Goal: Download file/media

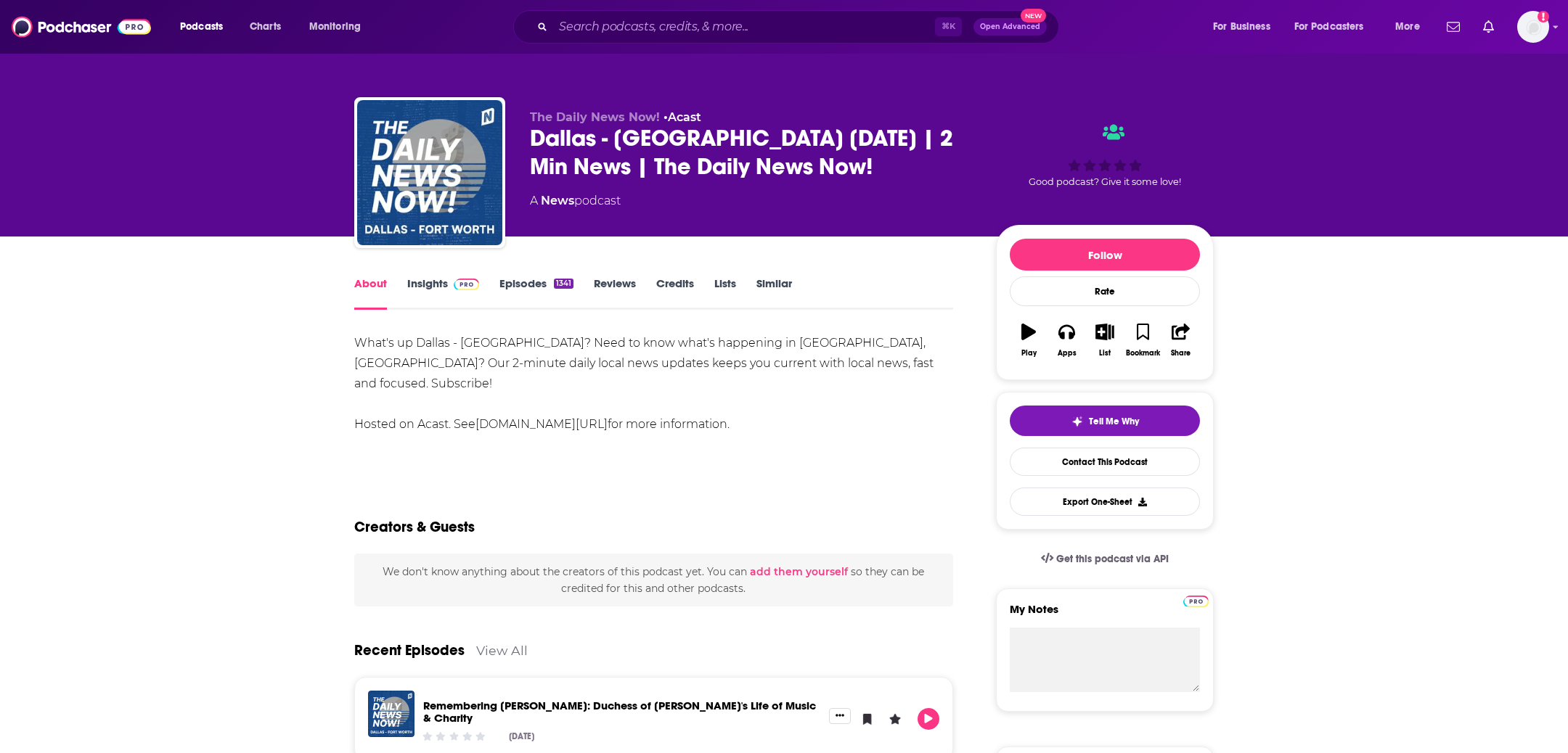
click at [684, 147] on div "Dallas - [GEOGRAPHIC_DATA] [DATE] | 2 Min News | The Daily News Now!" at bounding box center [751, 152] width 443 height 56
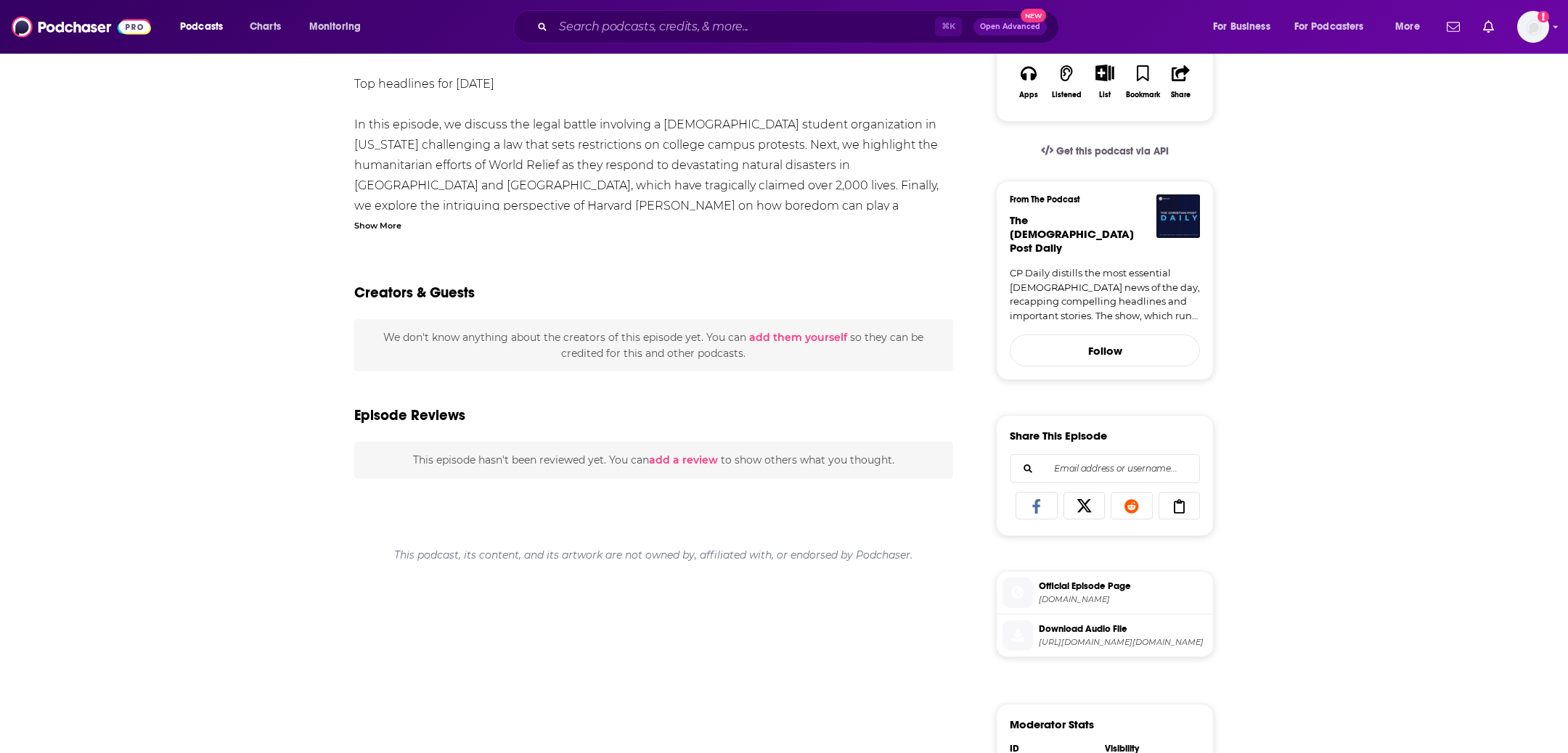
scroll to position [553, 0]
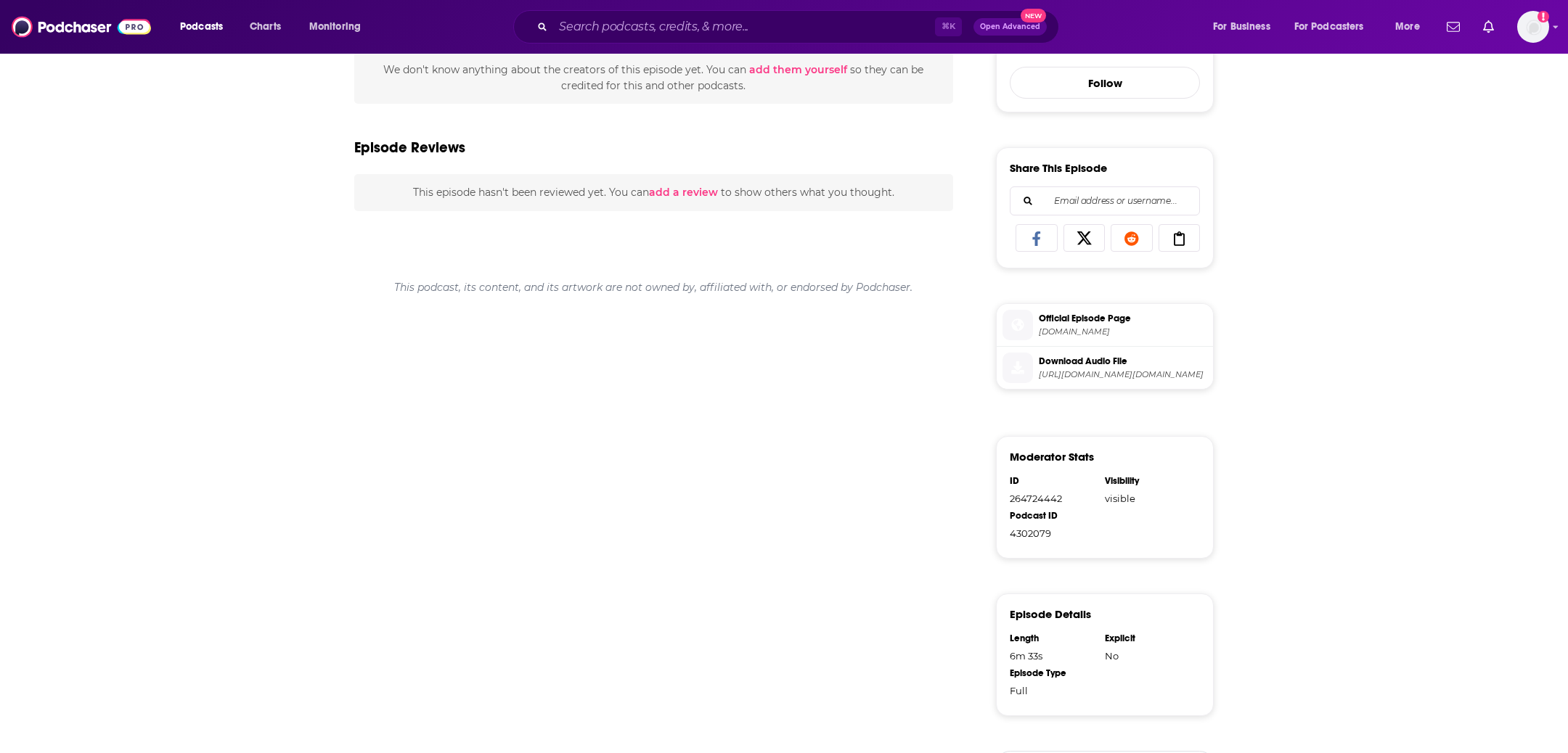
click at [1069, 355] on span "Download Audio File" at bounding box center [1122, 361] width 168 height 13
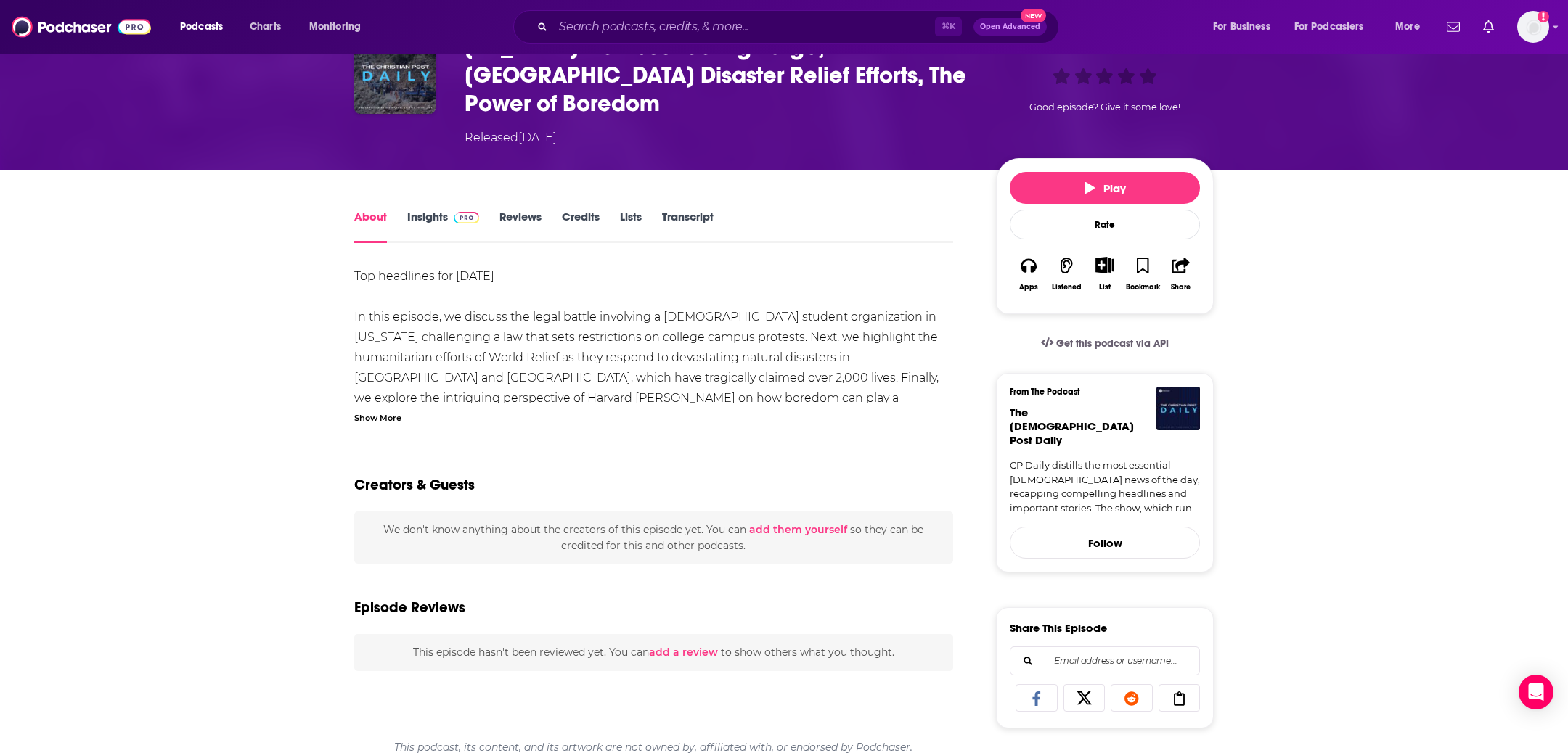
scroll to position [0, 0]
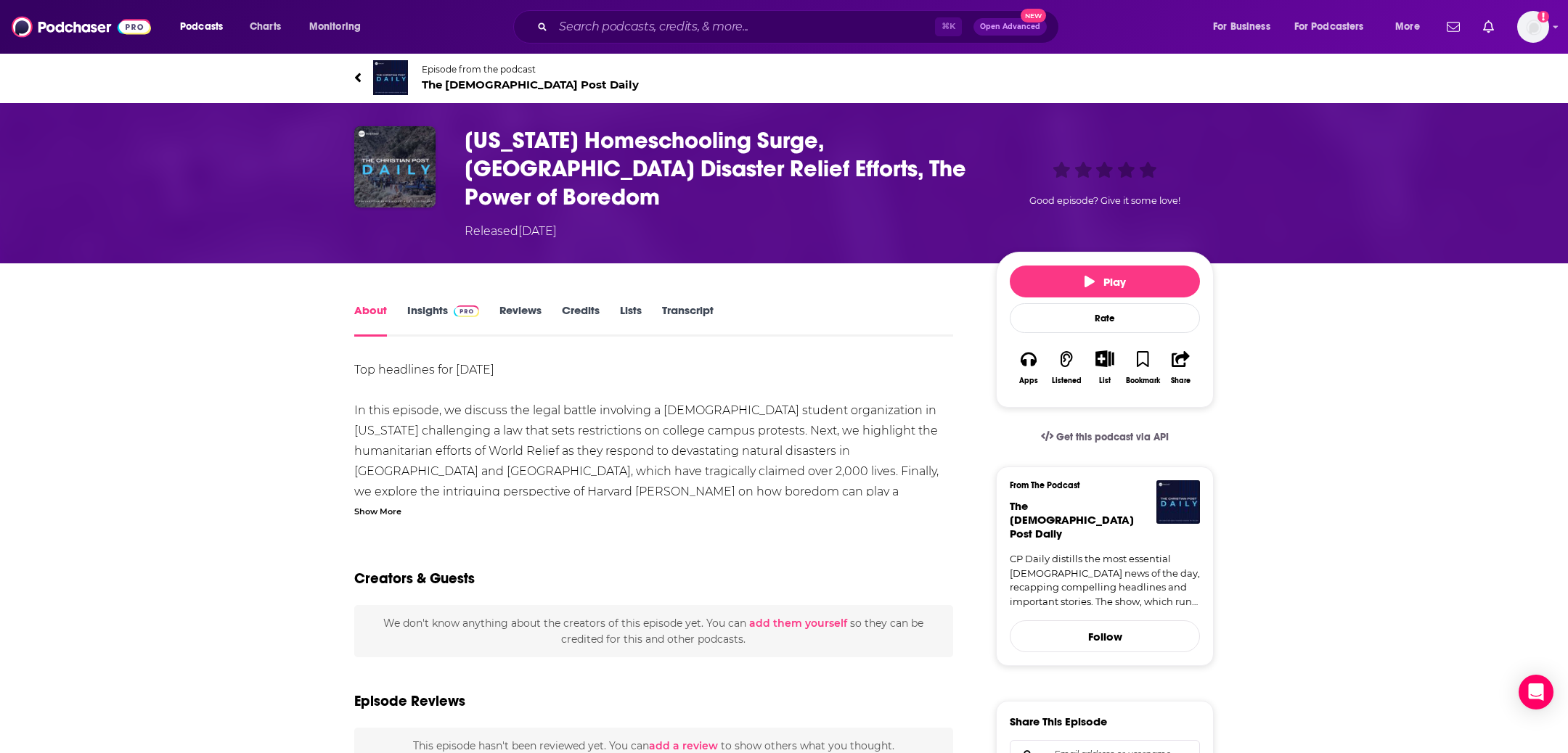
click at [968, 167] on h1 "Texas Homeschooling Surge, Afghanistan Disaster Relief Efforts, The Power of Bo…" at bounding box center [717, 168] width 508 height 84
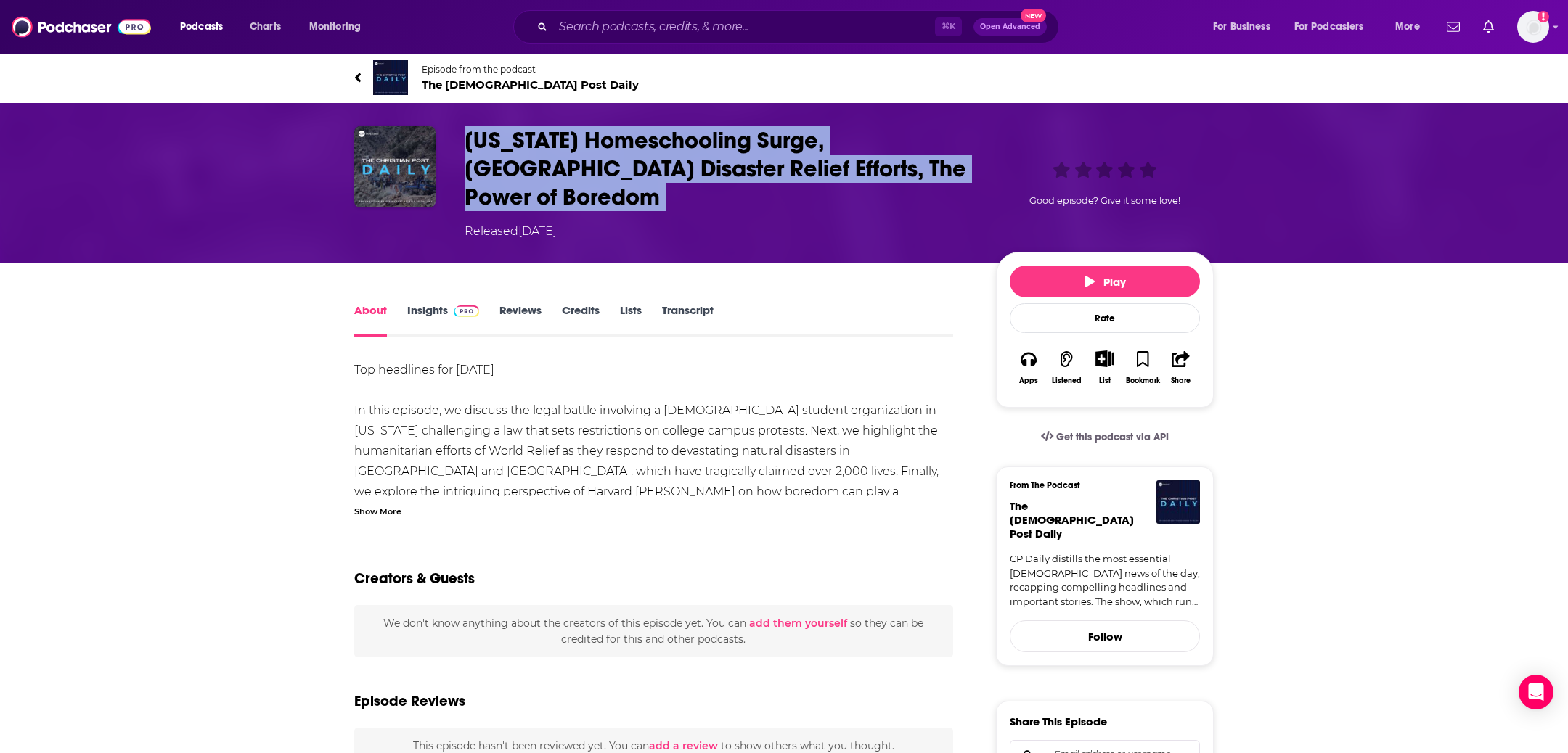
click at [968, 167] on h1 "Texas Homeschooling Surge, Afghanistan Disaster Relief Efforts, The Power of Bo…" at bounding box center [717, 168] width 508 height 84
copy h1 "Texas Homeschooling Surge, Afghanistan Disaster Relief Efforts, The Power of Bo…"
